Goal: Task Accomplishment & Management: Manage account settings

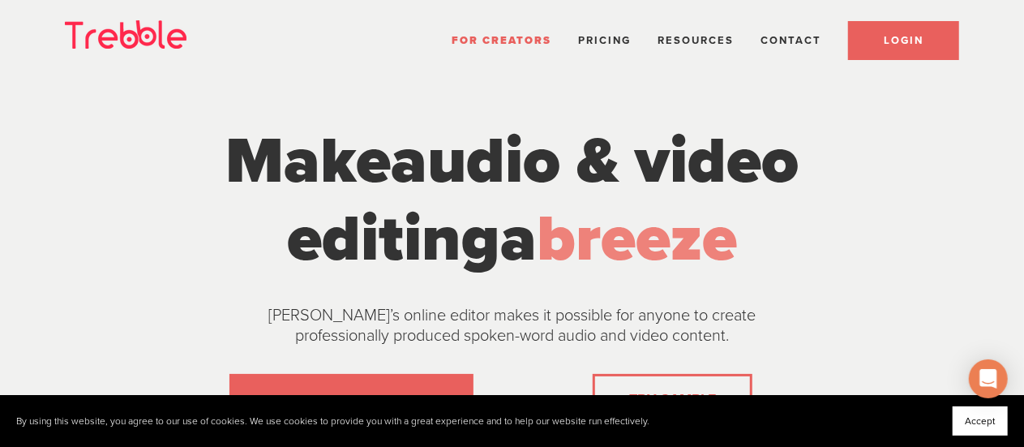
click at [907, 28] on link "LOGIN" at bounding box center [903, 40] width 111 height 39
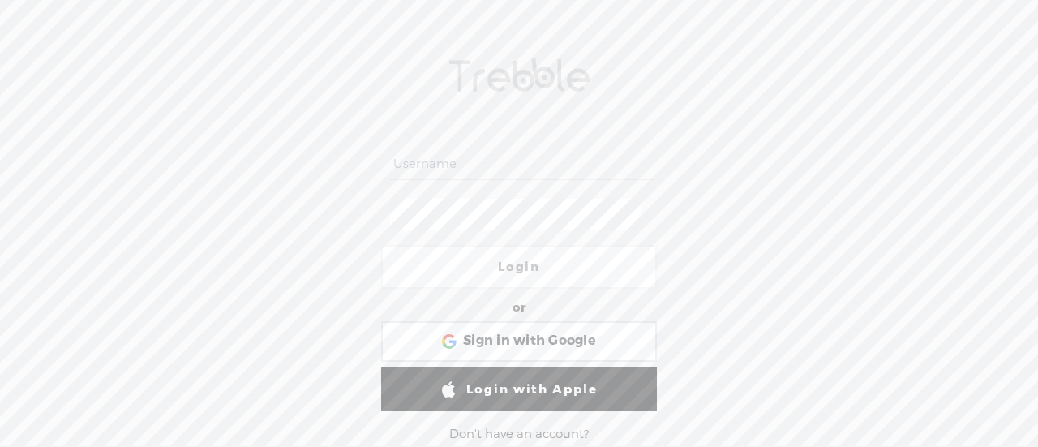
click at [491, 160] on input "text" at bounding box center [521, 164] width 263 height 32
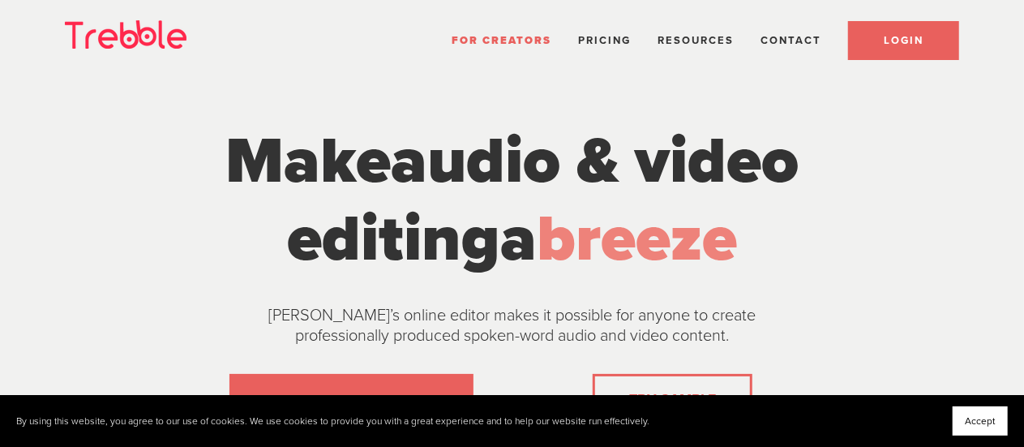
click at [903, 34] on span "LOGIN" at bounding box center [904, 40] width 40 height 13
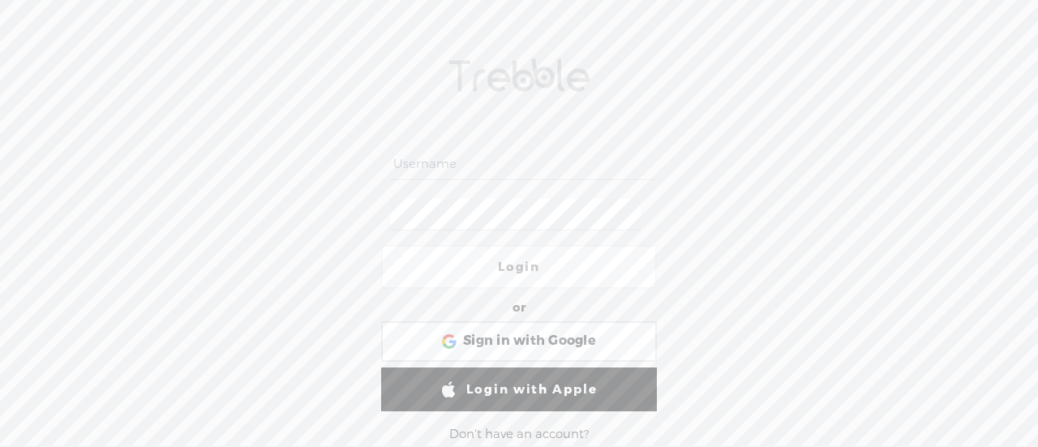
click at [527, 159] on input "text" at bounding box center [521, 164] width 263 height 32
click at [526, 164] on input "text" at bounding box center [521, 164] width 263 height 32
click at [496, 159] on input "text" at bounding box center [521, 164] width 263 height 32
type input "kennedimadison"
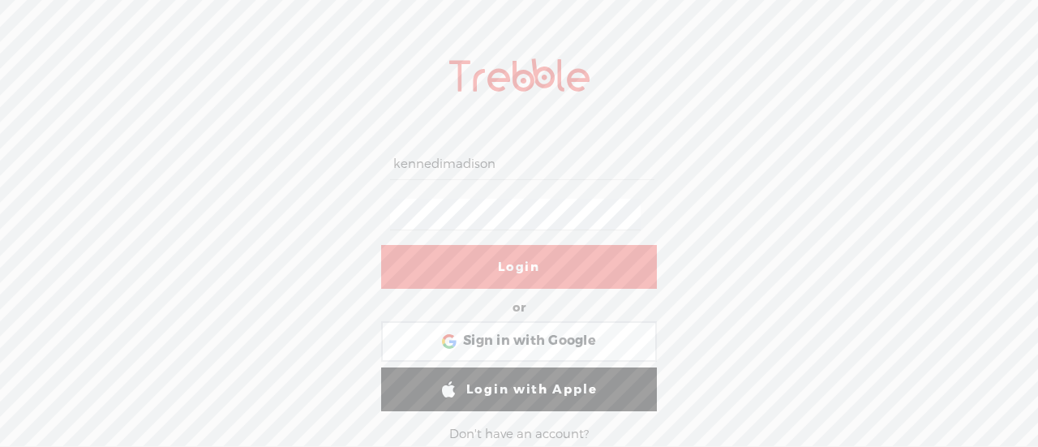
click at [482, 264] on link "Login" at bounding box center [519, 267] width 276 height 44
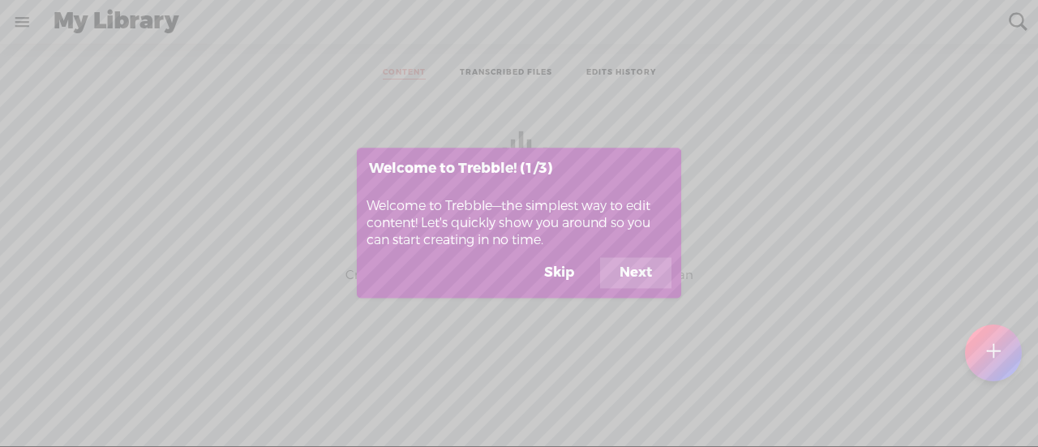
click at [556, 272] on button "Skip" at bounding box center [559, 273] width 69 height 31
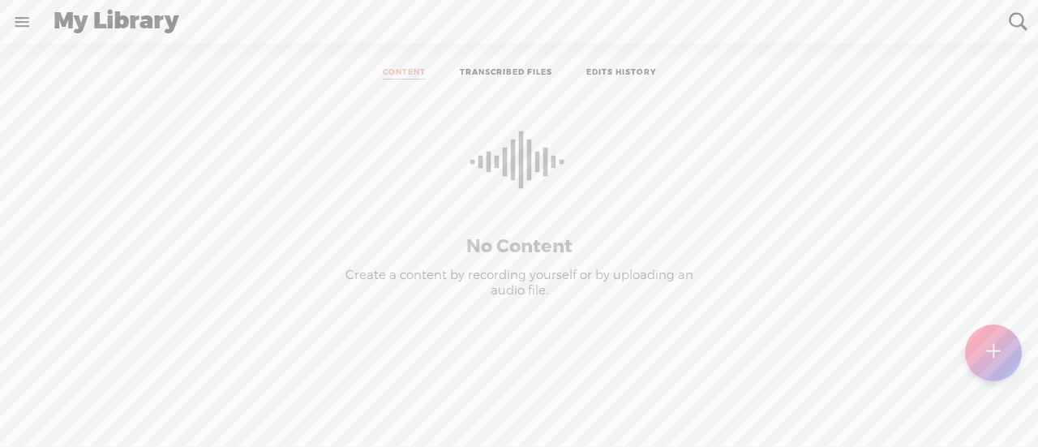
click at [23, 25] on link at bounding box center [22, 22] width 42 height 42
click at [174, 49] on icon at bounding box center [181, 53] width 19 height 19
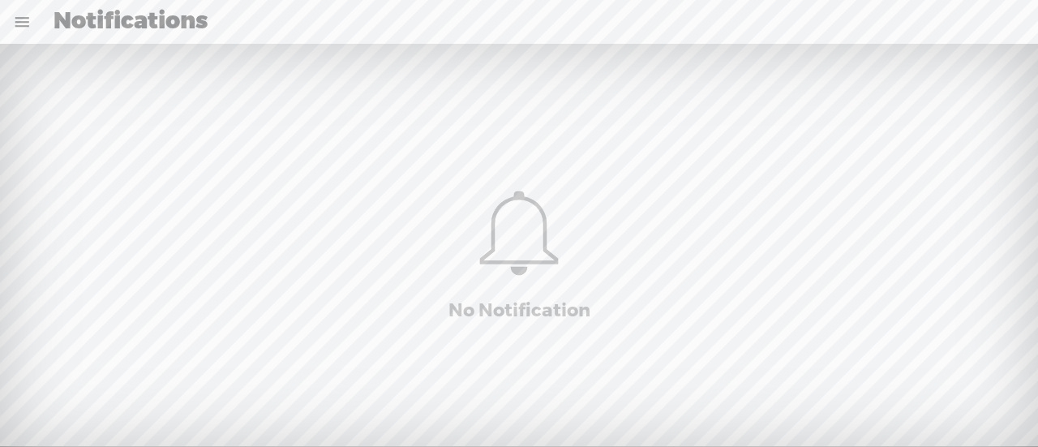
click at [19, 22] on link at bounding box center [22, 22] width 42 height 42
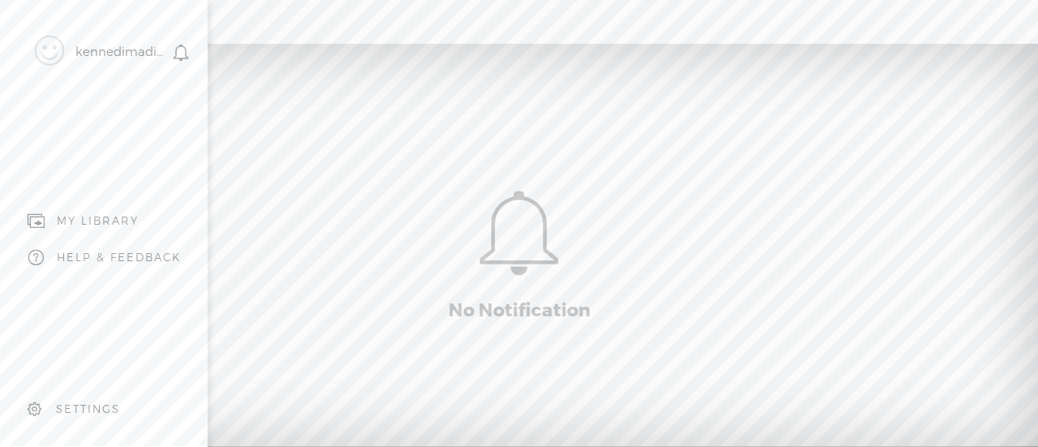
click at [79, 402] on div "SETTINGS" at bounding box center [88, 409] width 64 height 14
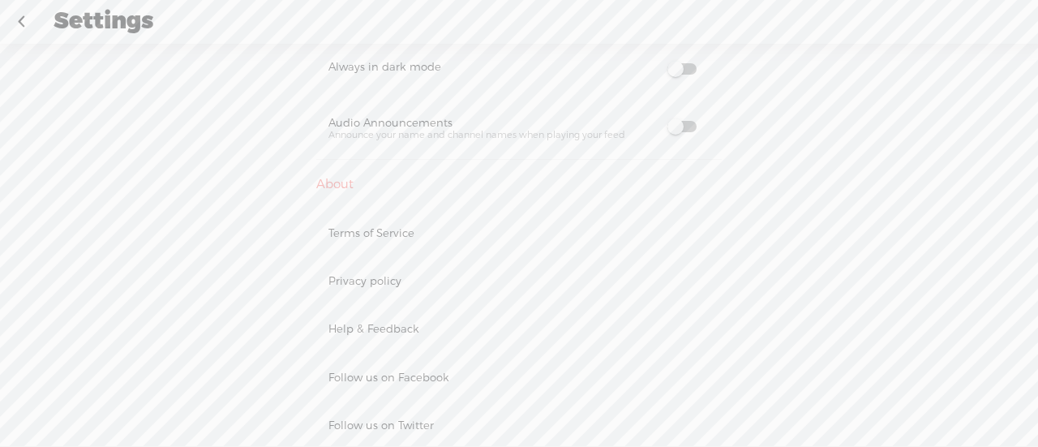
scroll to position [1033, 0]
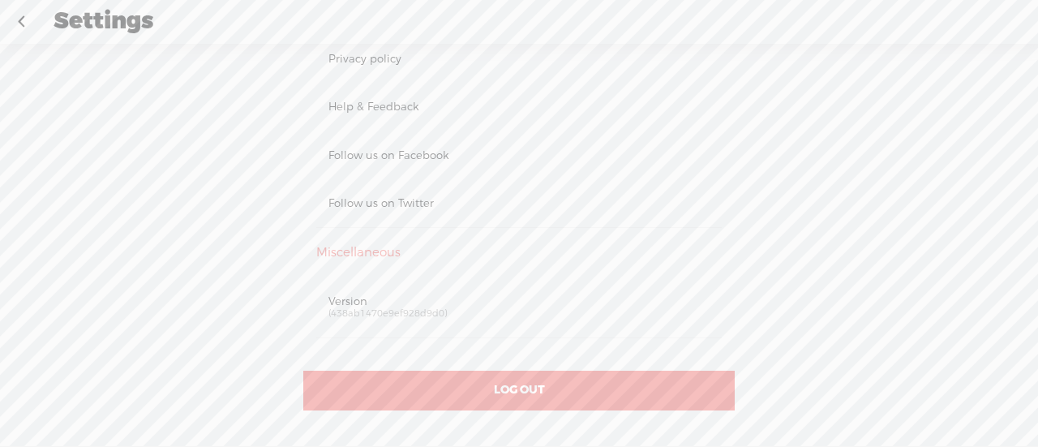
click at [434, 375] on div "LOG OUT" at bounding box center [518, 390] width 431 height 40
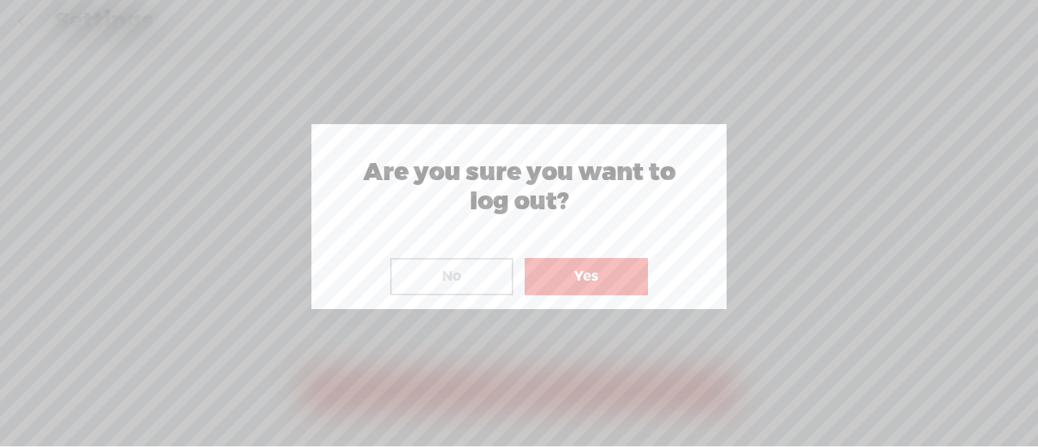
click at [564, 276] on button "Yes" at bounding box center [586, 276] width 123 height 37
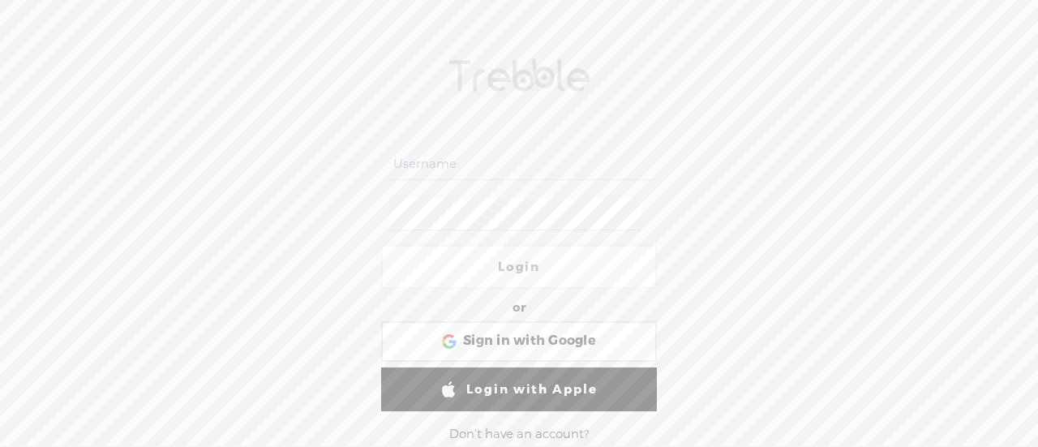
click at [457, 159] on input "text" at bounding box center [521, 164] width 263 height 32
type input "kennedimadison"
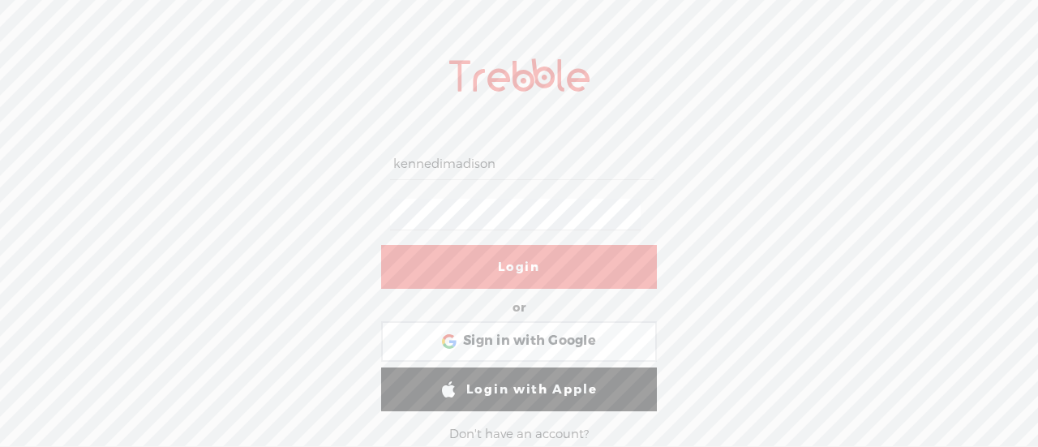
click at [494, 275] on link "Login" at bounding box center [519, 267] width 276 height 44
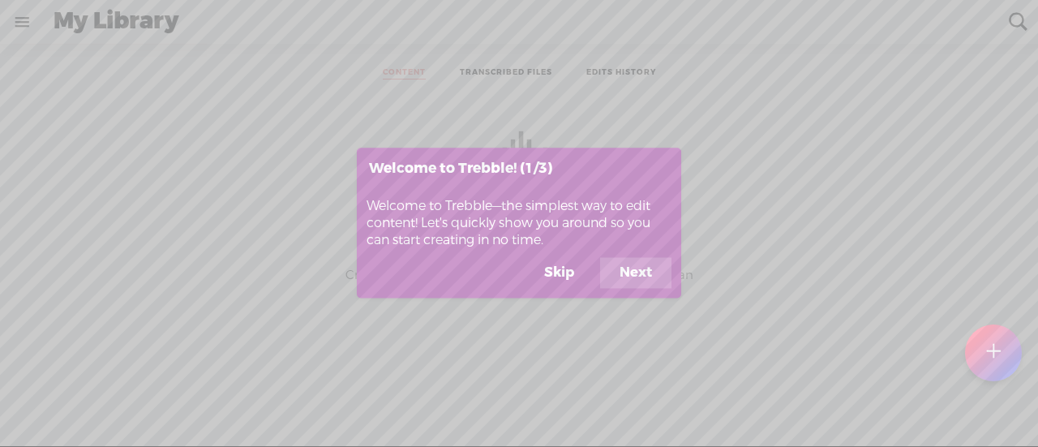
click at [559, 273] on button "Skip" at bounding box center [559, 273] width 69 height 31
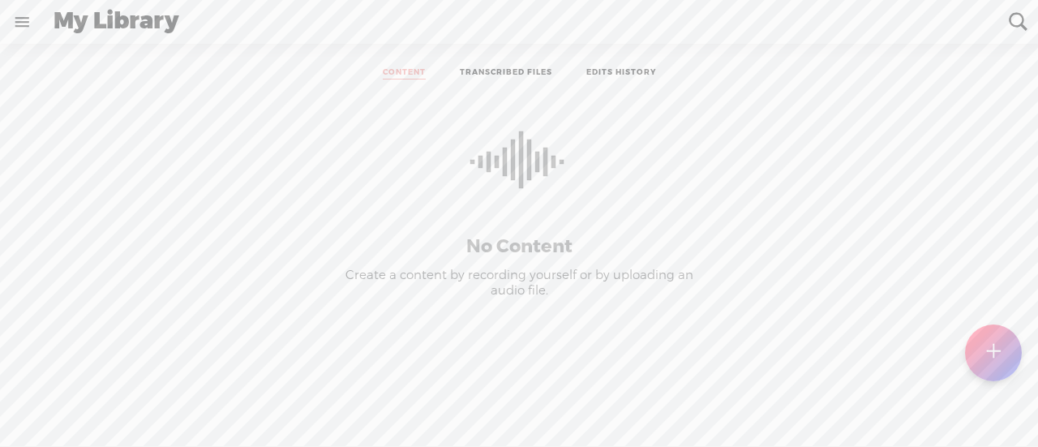
click at [31, 19] on link at bounding box center [22, 22] width 42 height 42
click at [112, 402] on div "SETTINGS" at bounding box center [88, 409] width 64 height 14
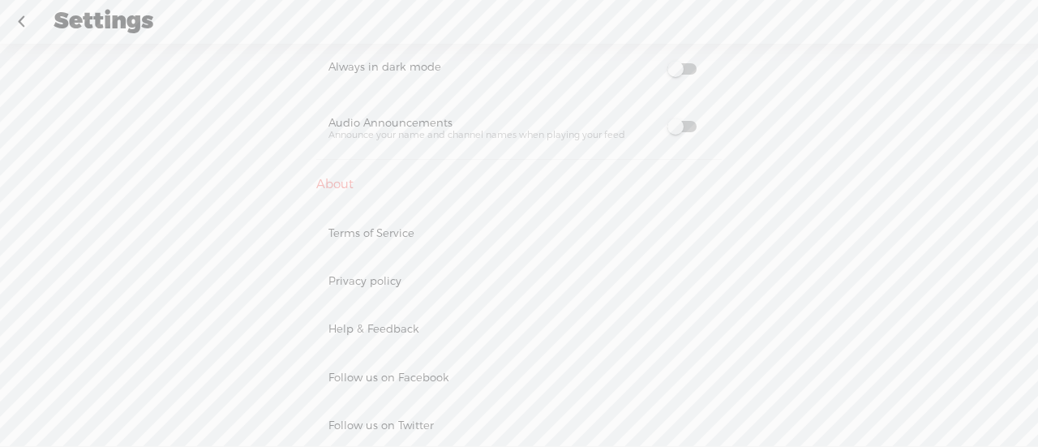
scroll to position [1033, 0]
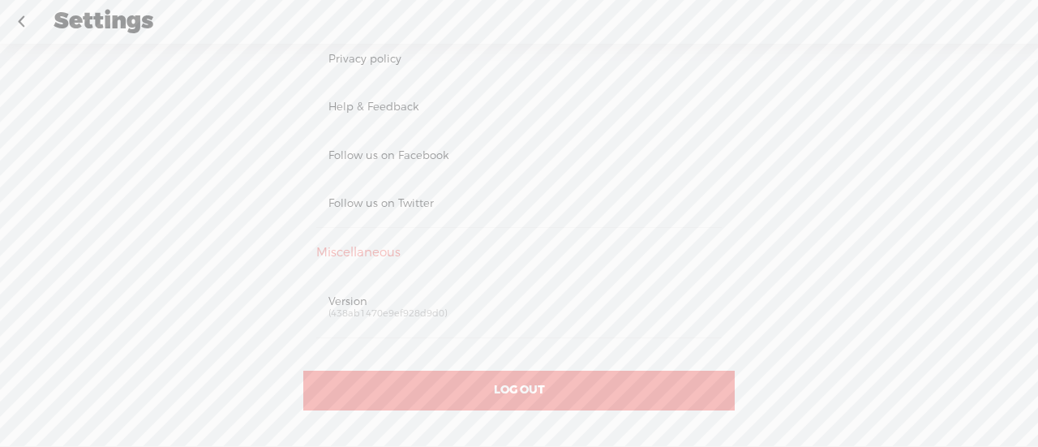
click at [454, 383] on div "LOG OUT" at bounding box center [518, 390] width 431 height 40
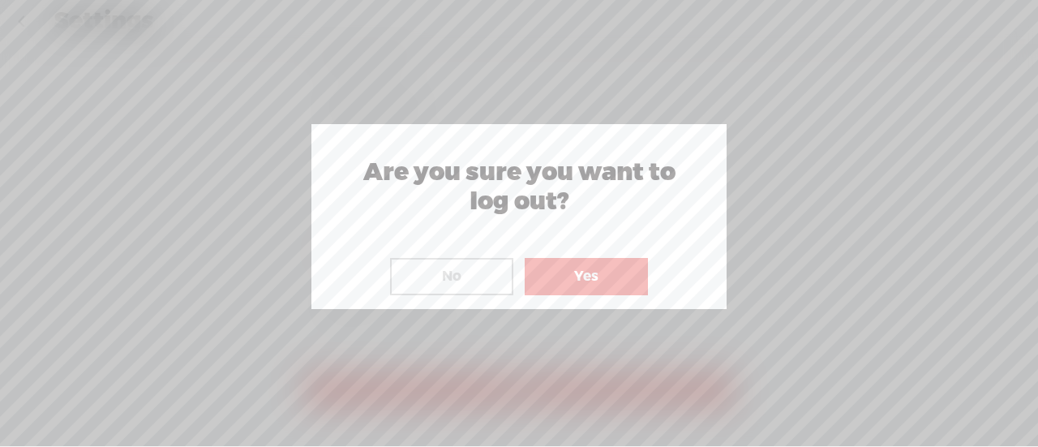
click at [571, 271] on button "Yes" at bounding box center [586, 276] width 123 height 37
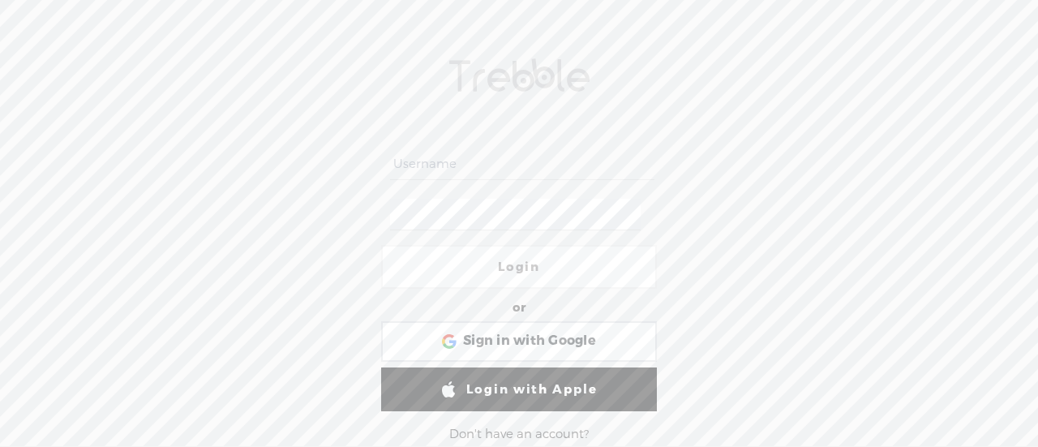
click at [460, 159] on input "text" at bounding box center [521, 164] width 263 height 32
type input "kennedimadison"
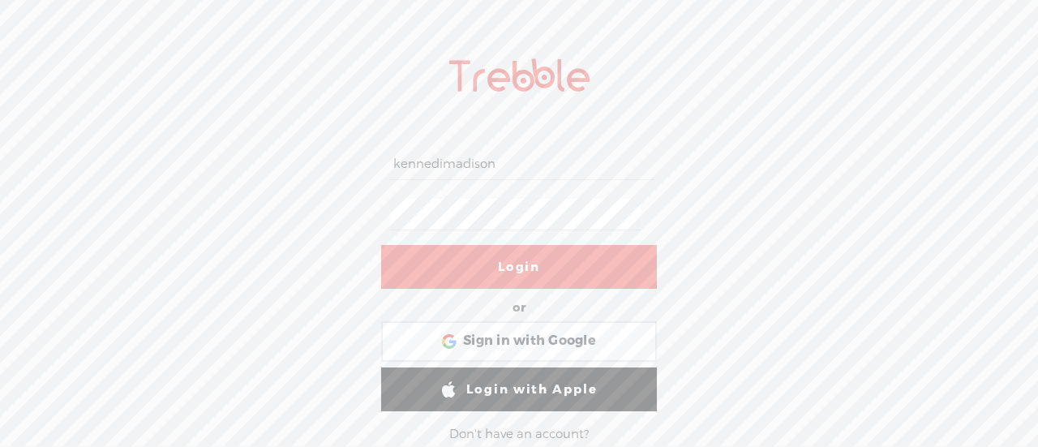
click at [505, 271] on link "Login" at bounding box center [519, 267] width 276 height 44
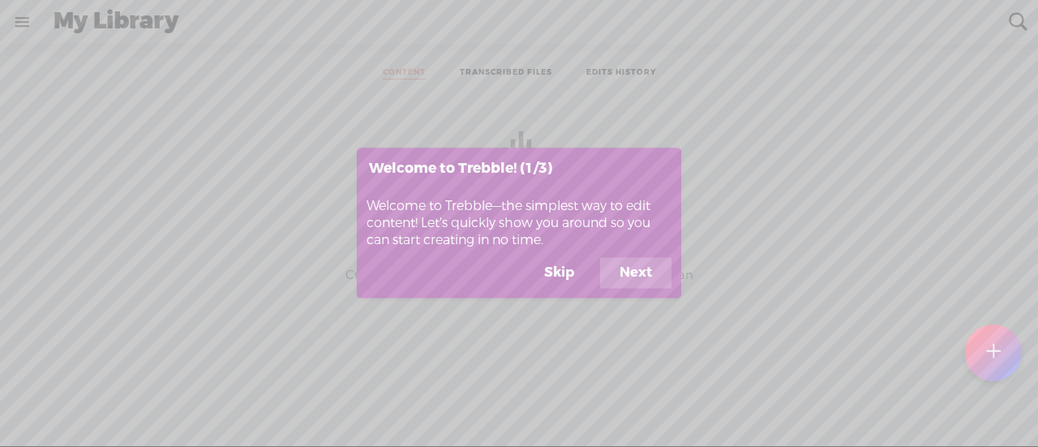
click at [563, 263] on button "Skip" at bounding box center [559, 273] width 69 height 31
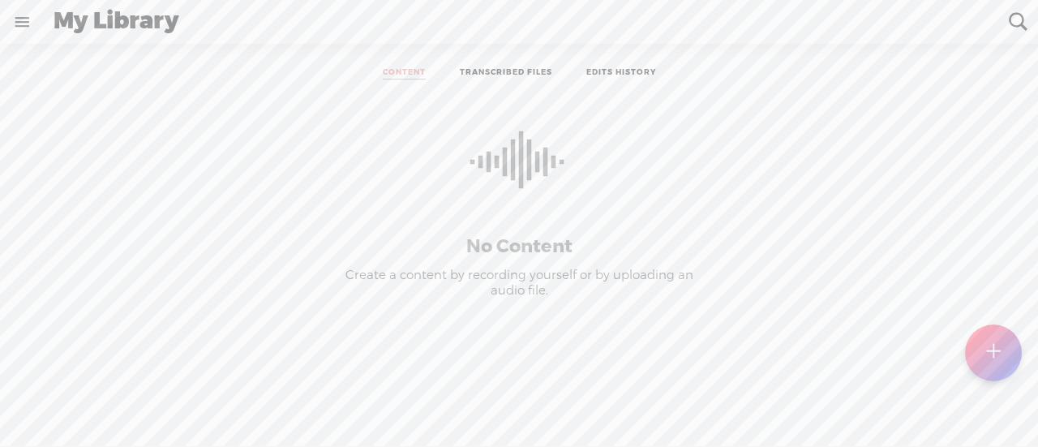
click at [24, 16] on link at bounding box center [22, 22] width 42 height 42
click at [102, 402] on div "SETTINGS" at bounding box center [88, 409] width 64 height 14
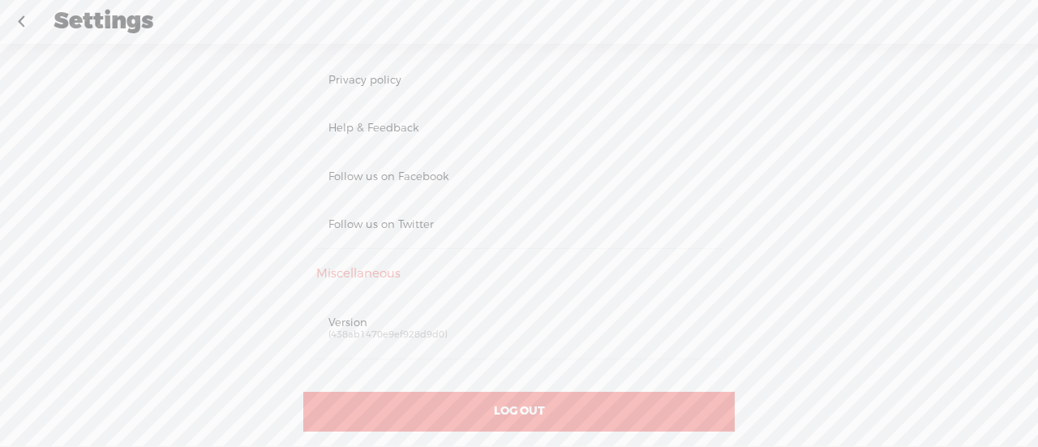
scroll to position [1033, 0]
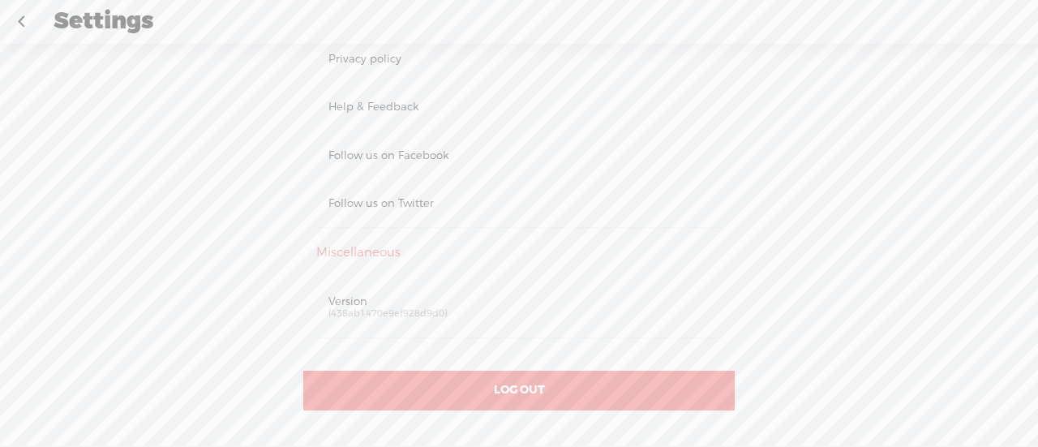
click at [538, 383] on div "LOG OUT" at bounding box center [518, 390] width 431 height 40
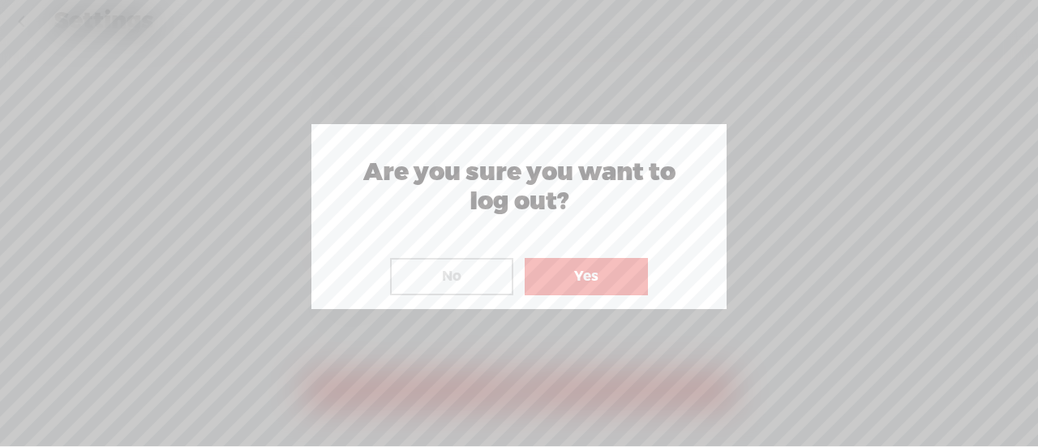
click at [585, 278] on button "Yes" at bounding box center [586, 276] width 123 height 37
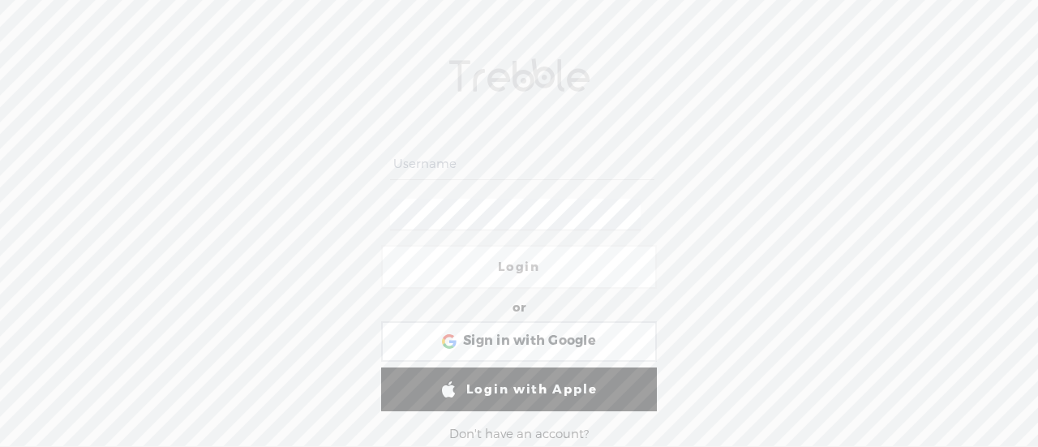
scroll to position [81, 0]
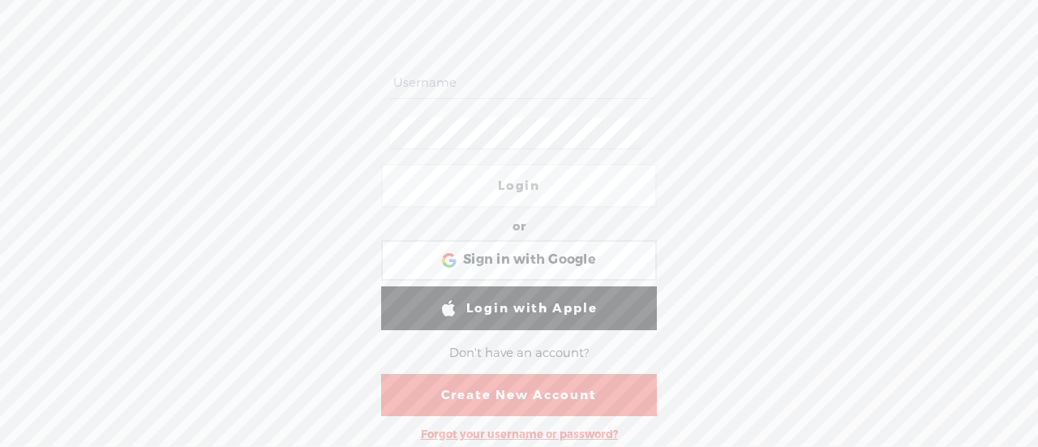
click at [525, 87] on input "text" at bounding box center [521, 83] width 263 height 32
type input "nohustlemom"
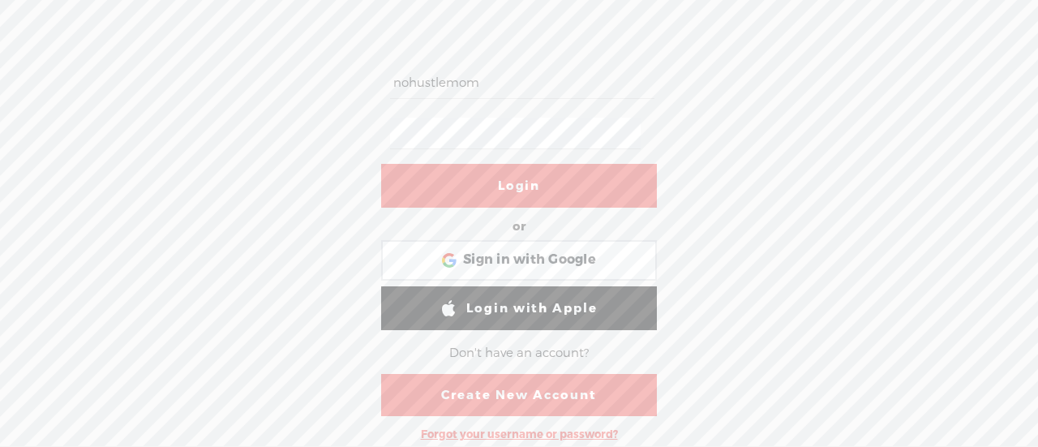
click at [518, 175] on link "Login" at bounding box center [519, 186] width 276 height 44
